Goal: Task Accomplishment & Management: Manage account settings

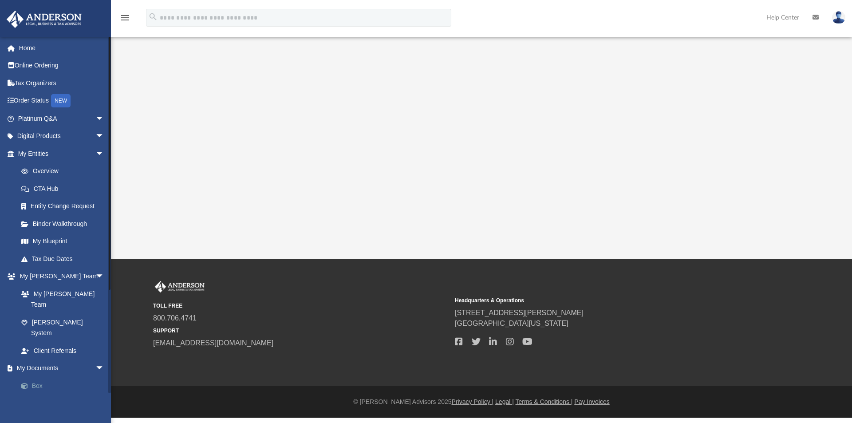
click at [31, 383] on span at bounding box center [29, 386] width 6 height 6
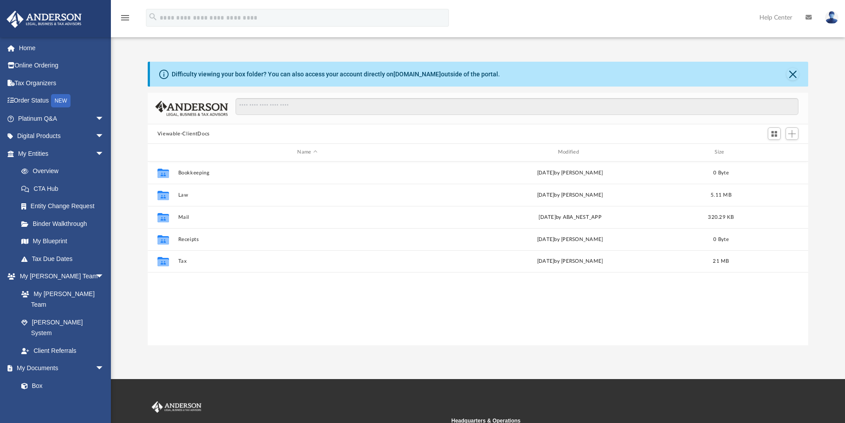
scroll to position [195, 654]
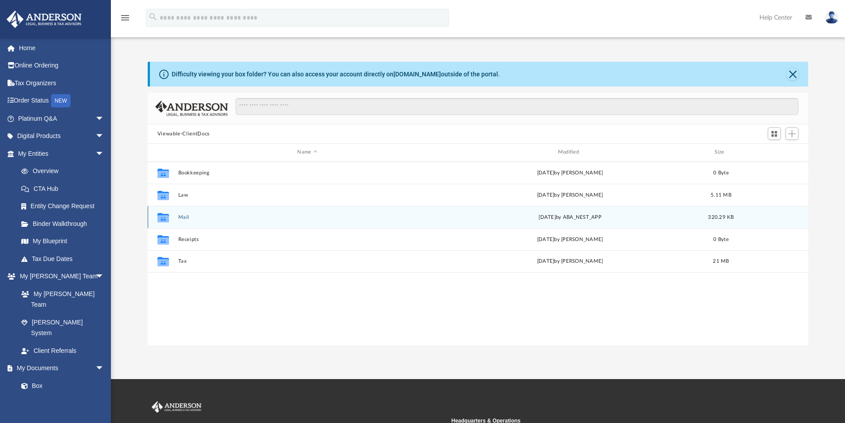
click at [210, 221] on div "Collaborated Folder Mail yesterday by ABA_NEST_APP 320.29 KB" at bounding box center [478, 217] width 661 height 22
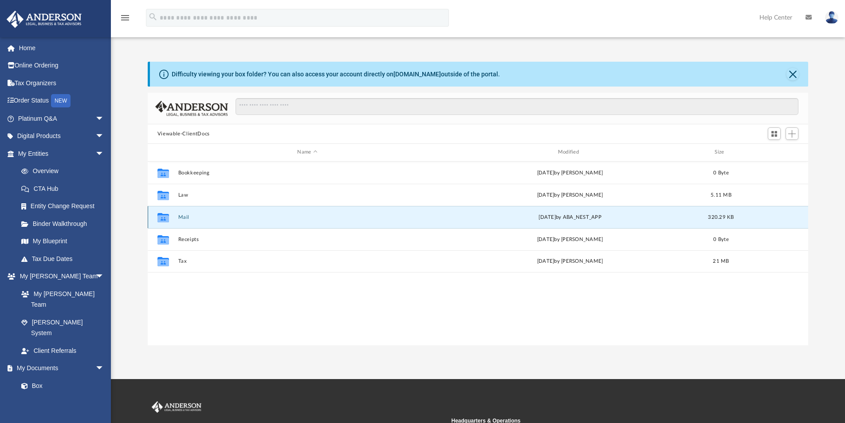
click at [181, 216] on button "Mail" at bounding box center [307, 217] width 259 height 6
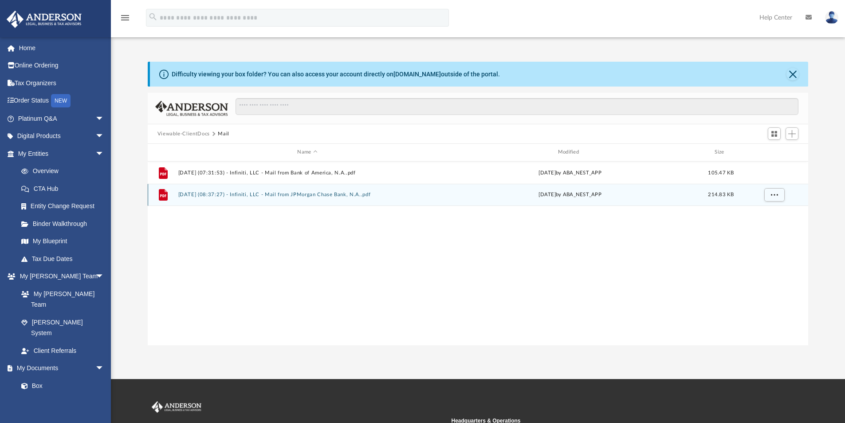
click at [345, 196] on button "2025.08.12 (08:37:27) - Infiniti, LLC - Mail from JPMorgan Chase Bank, N.A..pdf" at bounding box center [307, 195] width 259 height 6
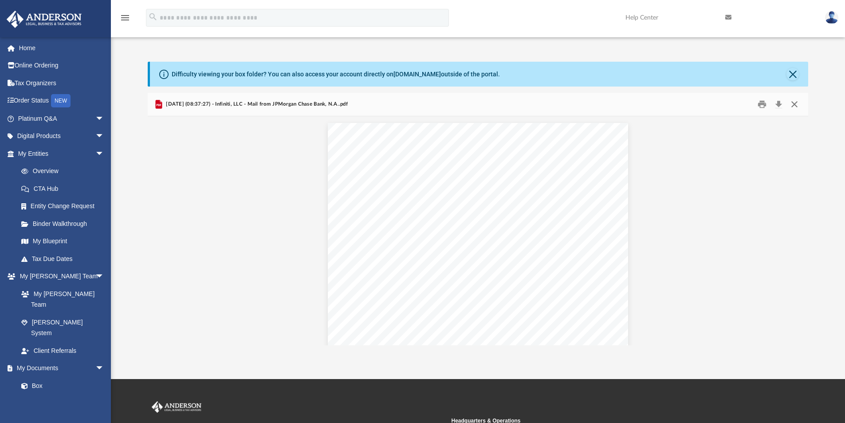
click at [798, 104] on button "Close" at bounding box center [795, 105] width 16 height 14
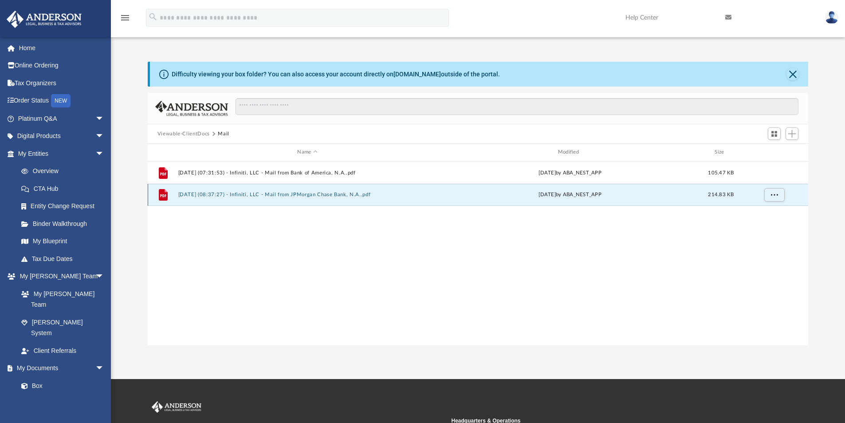
click at [254, 193] on button "2025.08.12 (08:37:27) - Infiniti, LLC - Mail from JPMorgan Chase Bank, N.A..pdf" at bounding box center [307, 195] width 259 height 6
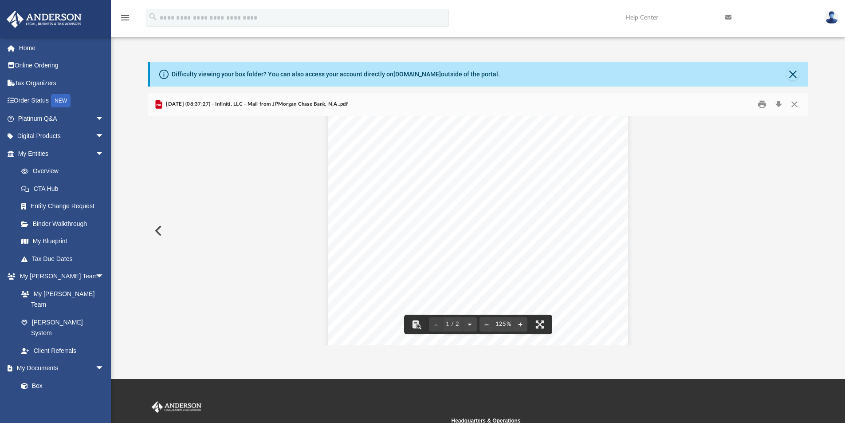
scroll to position [0, 0]
click at [795, 105] on button "Close" at bounding box center [795, 105] width 16 height 14
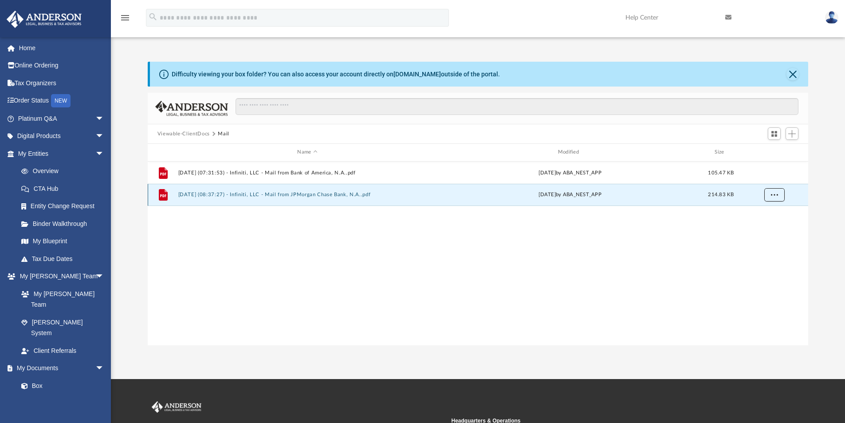
click at [777, 197] on span "More options" at bounding box center [774, 194] width 7 height 5
click at [562, 227] on div "File 2025.08.06 (07:31:53) - Infiniti, LLC - Mail from Bank of America, N.A..pd…" at bounding box center [478, 253] width 661 height 184
click at [776, 197] on button "More options" at bounding box center [774, 194] width 20 height 13
click at [642, 262] on div "File 2025.08.06 (07:31:53) - Infiniti, LLC - Mail from Bank of America, N.A..pd…" at bounding box center [478, 253] width 661 height 184
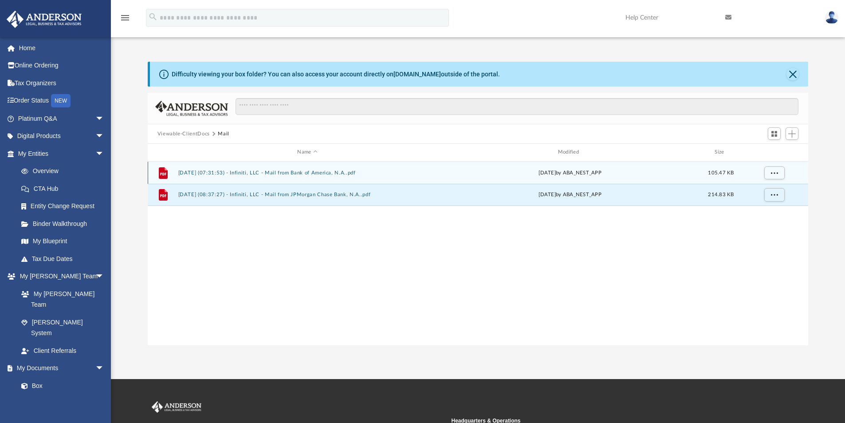
click at [333, 174] on button "2025.08.06 (07:31:53) - Infiniti, LLC - Mail from Bank of America, N.A..pdf" at bounding box center [307, 173] width 259 height 6
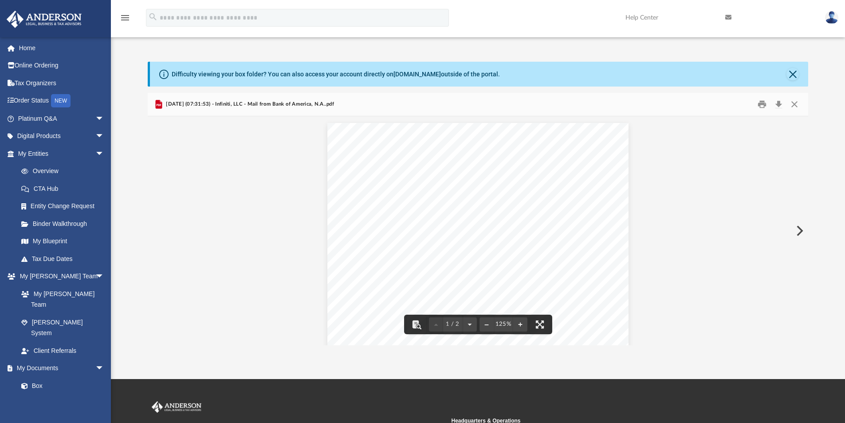
click at [792, 75] on button "Close" at bounding box center [793, 74] width 12 height 12
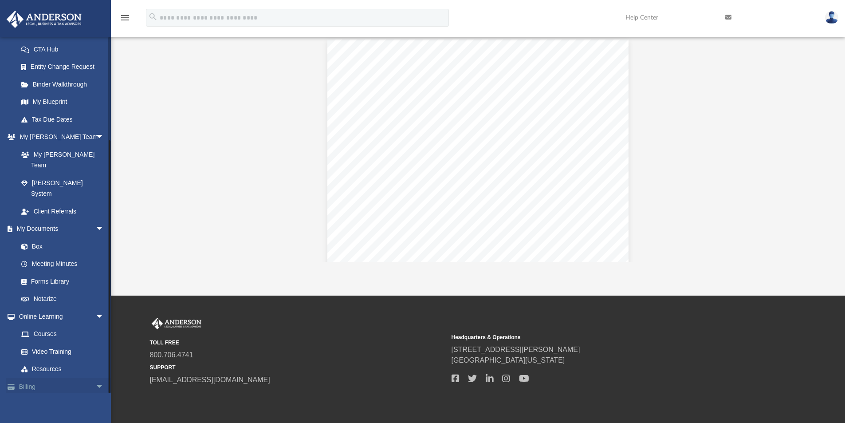
scroll to position [84, 0]
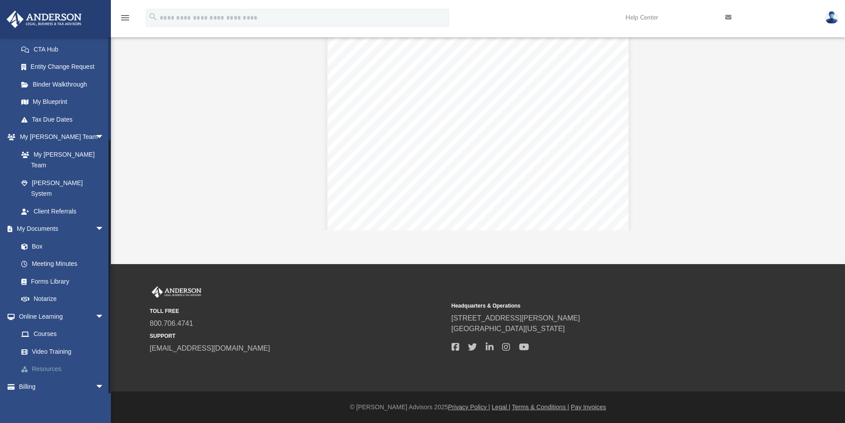
click at [48, 360] on link "Resources" at bounding box center [64, 369] width 105 height 18
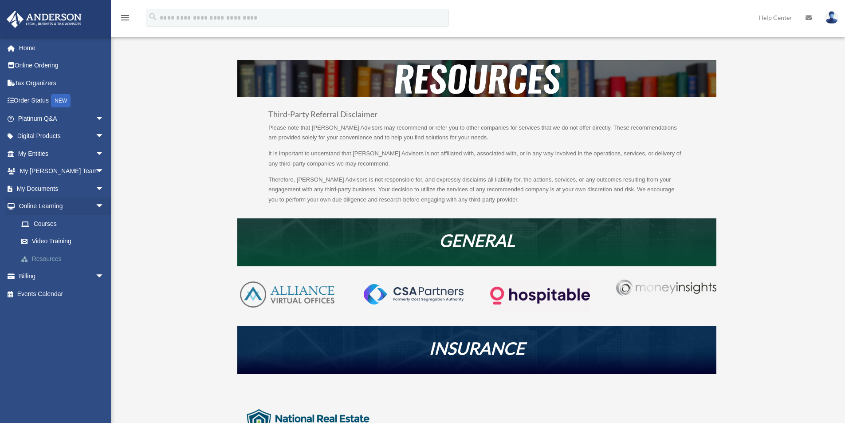
click at [51, 257] on link "Resources" at bounding box center [64, 259] width 105 height 18
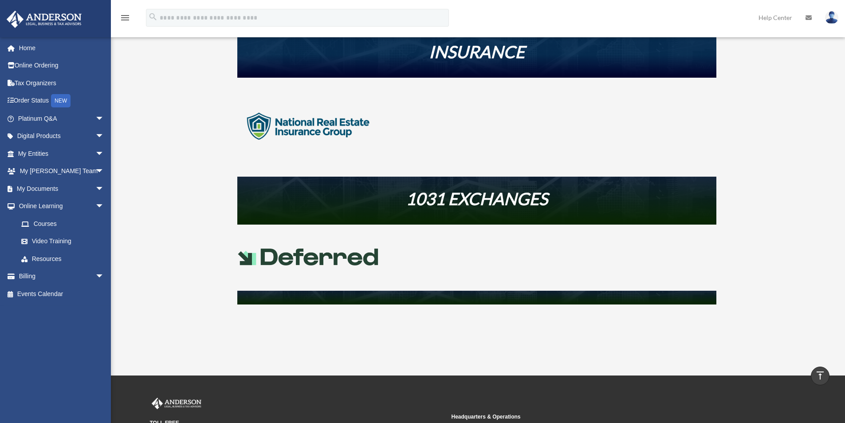
scroll to position [415, 0]
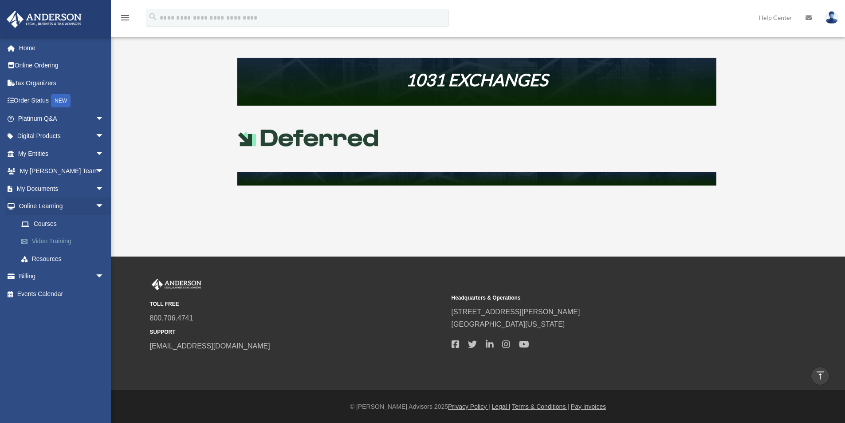
click at [55, 243] on link "Video Training" at bounding box center [64, 241] width 105 height 18
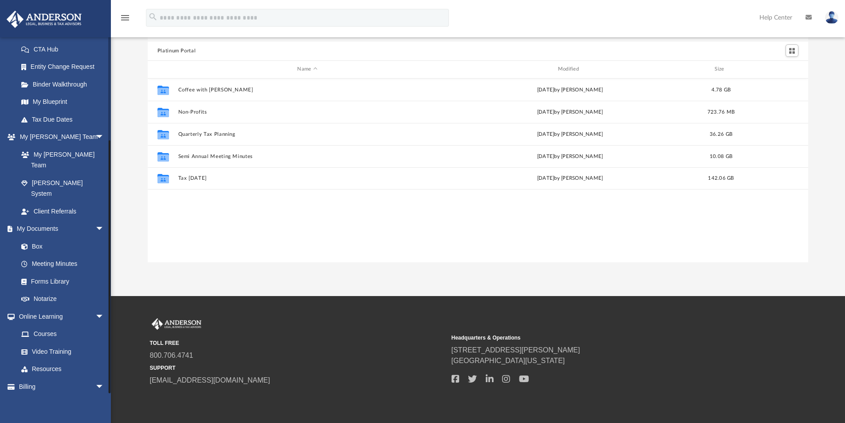
scroll to position [84, 0]
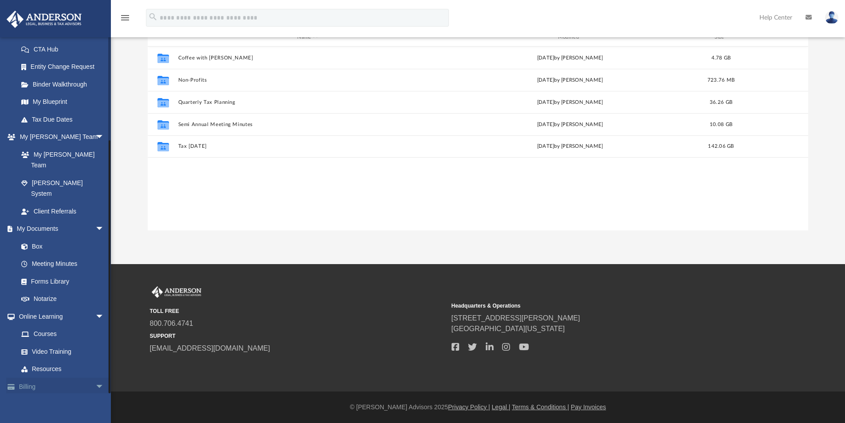
click at [59, 378] on link "Billing arrow_drop_down" at bounding box center [61, 387] width 111 height 18
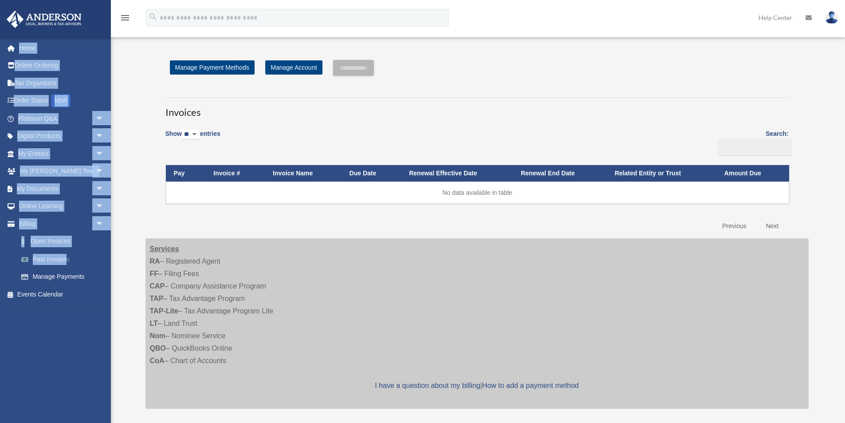
click at [65, 261] on div "[EMAIL_ADDRESS][DOMAIN_NAME] Sign Out [EMAIL_ADDRESS][DOMAIN_NAME] Home Online …" at bounding box center [55, 248] width 111 height 423
click at [79, 270] on link "Manage Payments" at bounding box center [64, 277] width 105 height 18
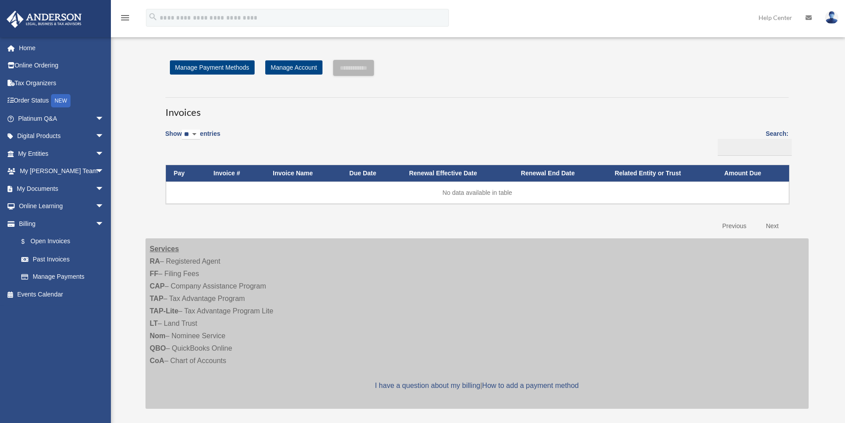
click at [340, 315] on div "Services RA – Registered Agent FF – Filing Fees CAP – Company Assistance Progra…" at bounding box center [477, 323] width 663 height 170
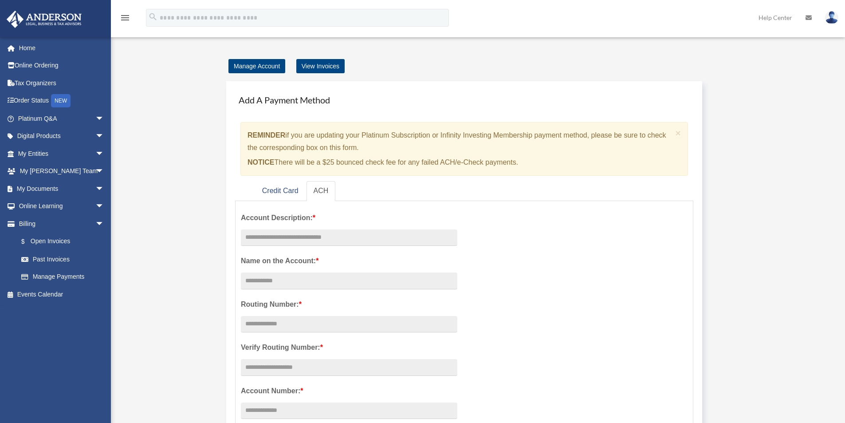
click at [310, 222] on label "Account Description: *" at bounding box center [349, 218] width 217 height 12
click at [310, 272] on input "Account Description: *" at bounding box center [349, 280] width 217 height 17
click at [202, 199] on div "Manage Account View Invoices Add A Payment Method × REMINDER if you are updatin…" at bounding box center [477, 400] width 677 height 680
